Goal: Task Accomplishment & Management: Use online tool/utility

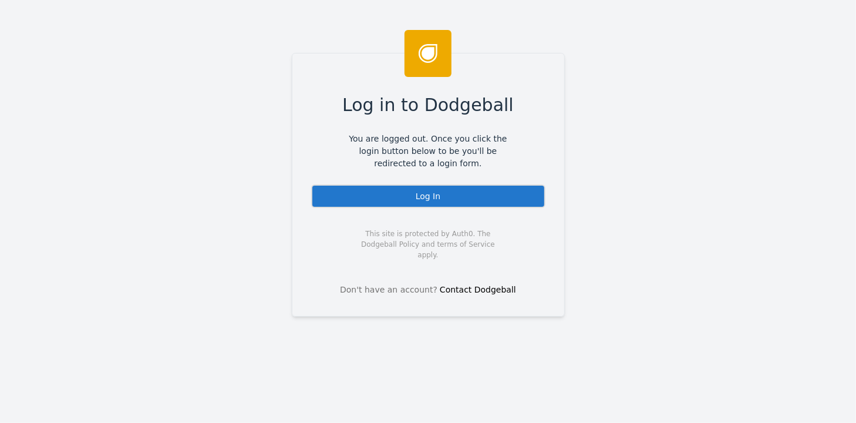
click at [434, 194] on div "Log In" at bounding box center [428, 195] width 234 height 23
click at [429, 188] on div "Log In" at bounding box center [428, 195] width 234 height 23
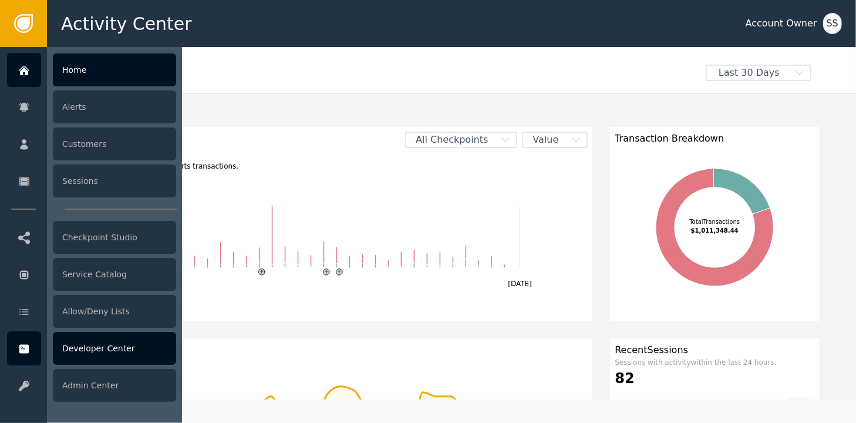
click at [101, 343] on div "Developer Center" at bounding box center [114, 348] width 123 height 33
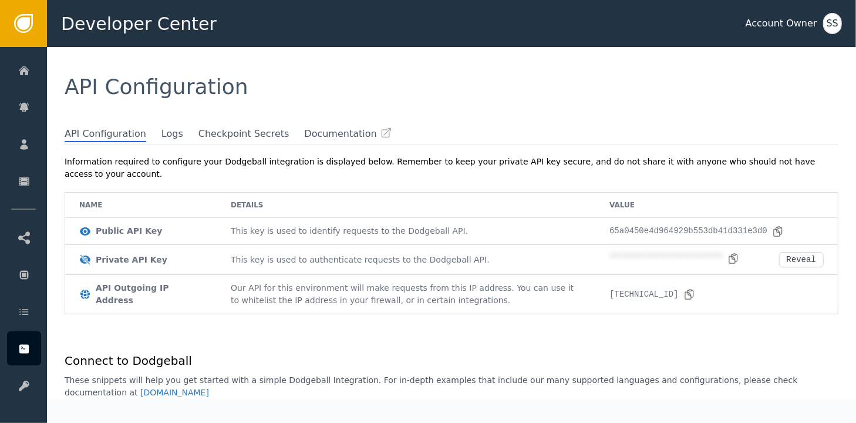
click at [836, 22] on div "SS" at bounding box center [832, 23] width 19 height 21
